Goal: Information Seeking & Learning: Learn about a topic

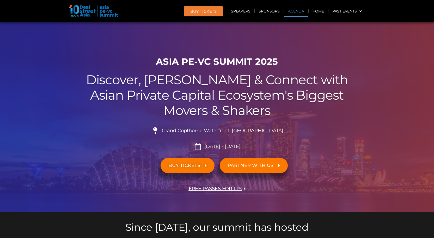
click at [295, 11] on link "Agenda" at bounding box center [296, 11] width 24 height 12
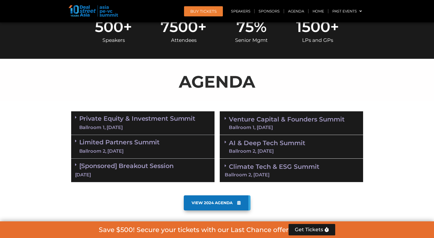
scroll to position [273, 0]
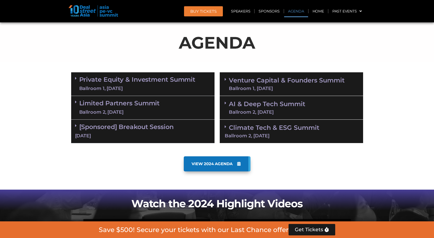
click at [283, 12] on li "Sponsors" at bounding box center [268, 11] width 29 height 12
click at [287, 12] on link "Agenda" at bounding box center [296, 11] width 24 height 12
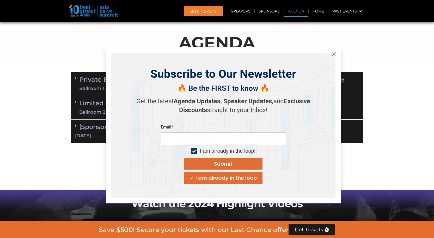
click at [342, 61] on div "AGENDA" at bounding box center [216, 41] width 297 height 42
click at [333, 56] on icon "Close" at bounding box center [333, 54] width 5 height 5
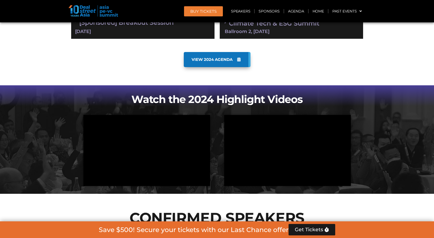
scroll to position [377, 0]
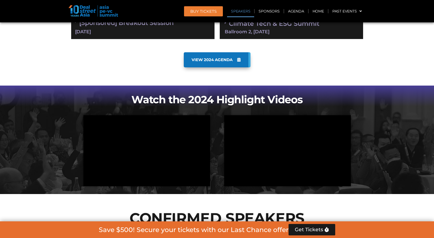
click at [247, 10] on link "Speakers" at bounding box center [240, 11] width 27 height 12
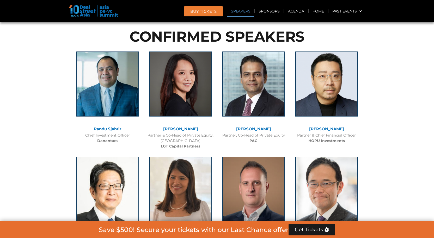
scroll to position [566, 0]
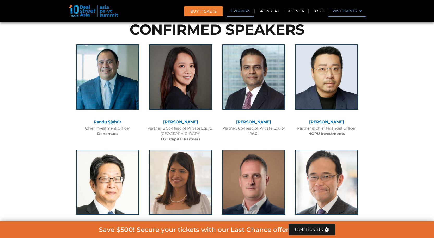
click at [339, 10] on link "Past Events" at bounding box center [346, 11] width 37 height 12
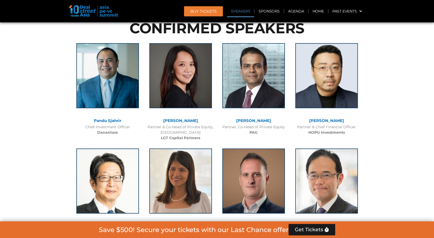
scroll to position [651, 0]
